Goal: Obtain resource: Download file/media

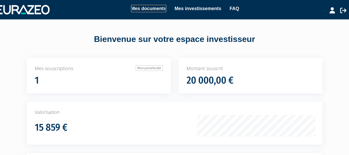
click at [144, 9] on link "Mes documents" at bounding box center [148, 8] width 35 height 7
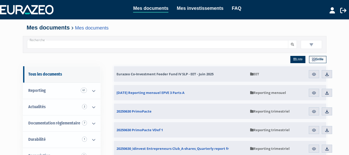
scroll to position [26, 0]
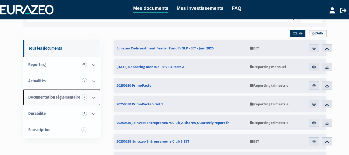
click at [94, 98] on icon at bounding box center [93, 98] width 13 height 16
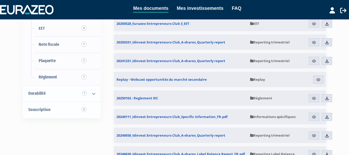
scroll to position [156, 0]
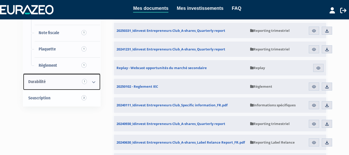
click at [91, 84] on icon at bounding box center [93, 82] width 13 height 16
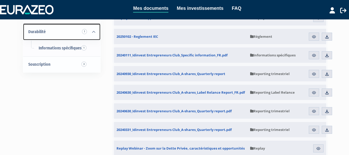
scroll to position [208, 0]
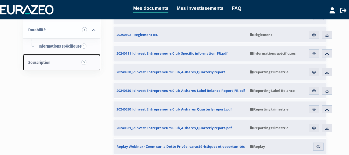
click at [83, 66] on link "Souscription 3" at bounding box center [61, 63] width 77 height 16
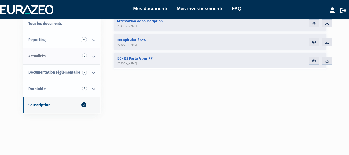
scroll to position [52, 0]
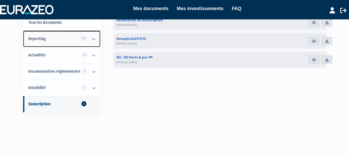
click at [46, 40] on link "Reporting 61" at bounding box center [61, 39] width 77 height 16
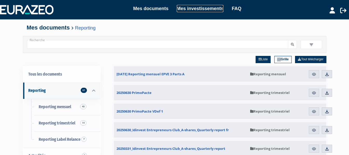
click at [199, 9] on link "Mes investissements" at bounding box center [200, 8] width 47 height 7
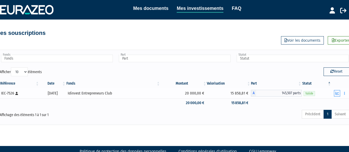
click at [337, 94] on icon "button" at bounding box center [337, 92] width 3 height 3
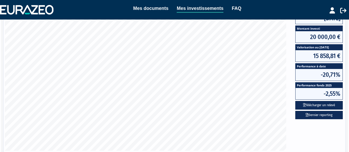
scroll to position [130, 0]
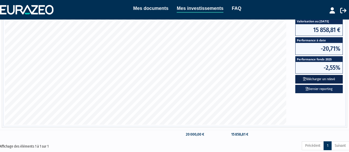
click at [315, 80] on button "Télécharger un relevé" at bounding box center [318, 79] width 47 height 9
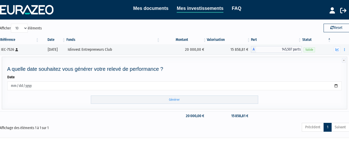
scroll to position [52, 0]
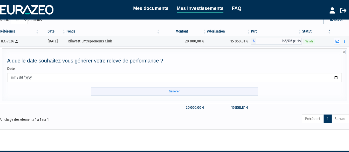
click at [180, 92] on input "Générer" at bounding box center [174, 91] width 167 height 9
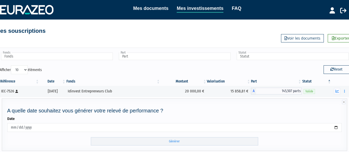
scroll to position [0, 0]
